Goal: Task Accomplishment & Management: Use online tool/utility

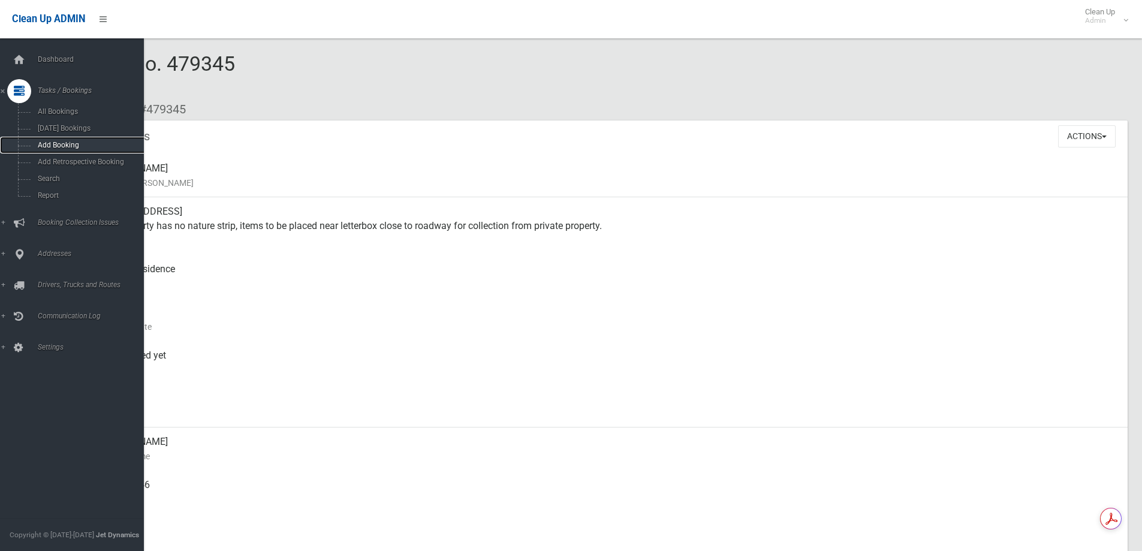
click at [56, 143] on span "Add Booking" at bounding box center [88, 145] width 108 height 8
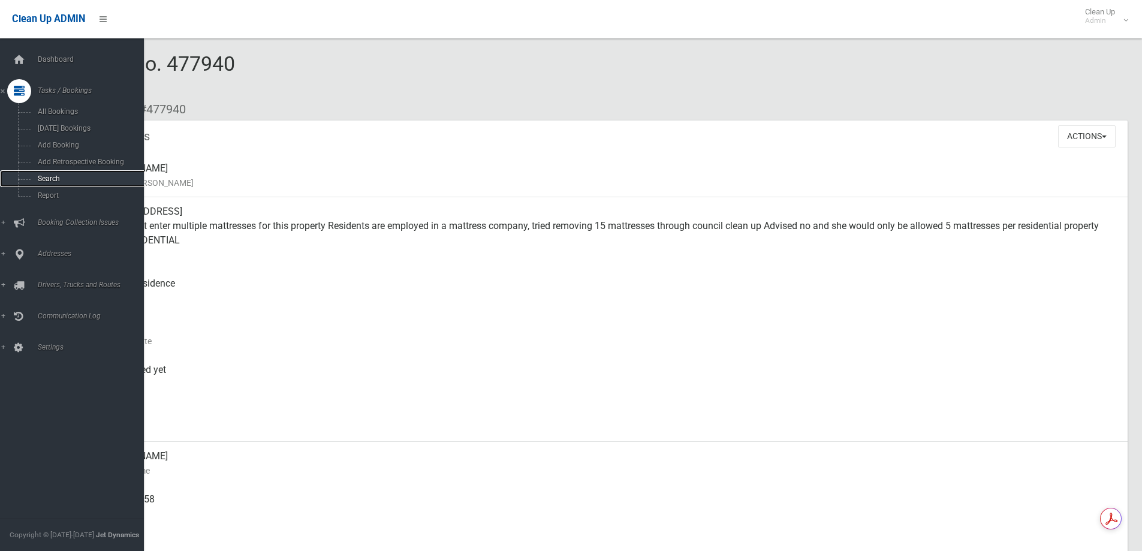
click at [116, 176] on span "Search" at bounding box center [88, 178] width 108 height 8
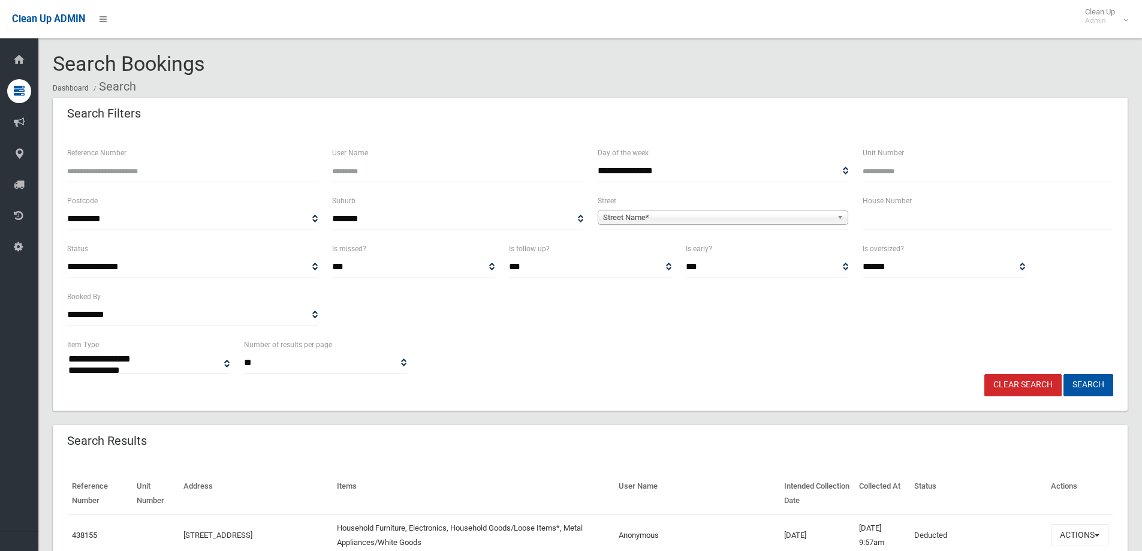
select select
